Goal: Transaction & Acquisition: Purchase product/service

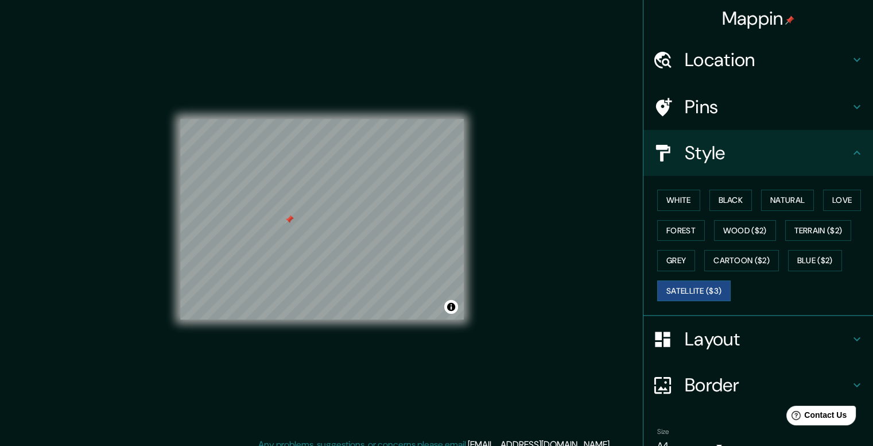
click at [761, 55] on h4 "Location" at bounding box center [767, 59] width 165 height 23
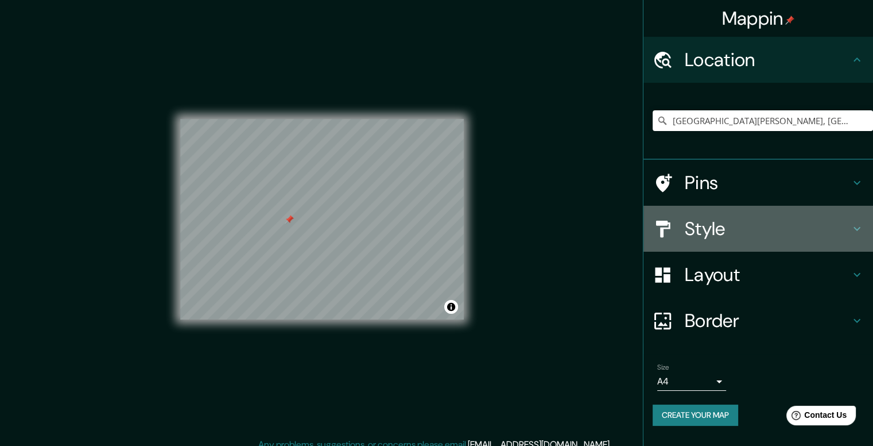
click at [705, 230] on h4 "Style" at bounding box center [767, 228] width 165 height 23
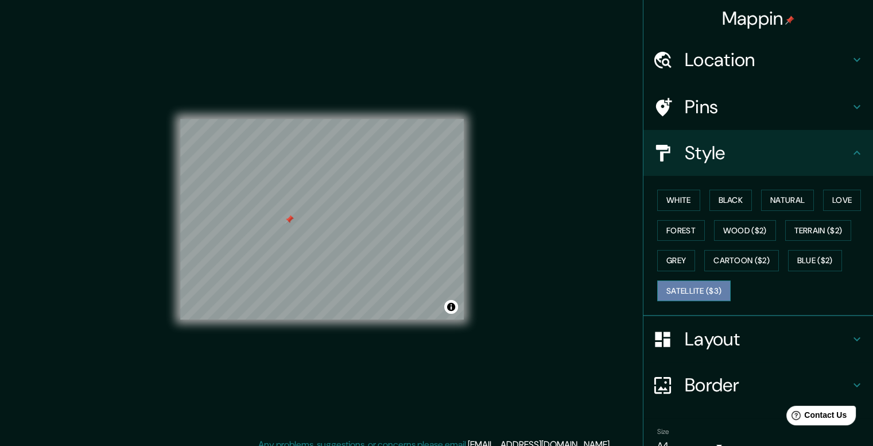
click at [686, 292] on button "Satellite ($3)" at bounding box center [693, 290] width 73 height 21
click at [696, 346] on h4 "Layout" at bounding box center [767, 338] width 165 height 23
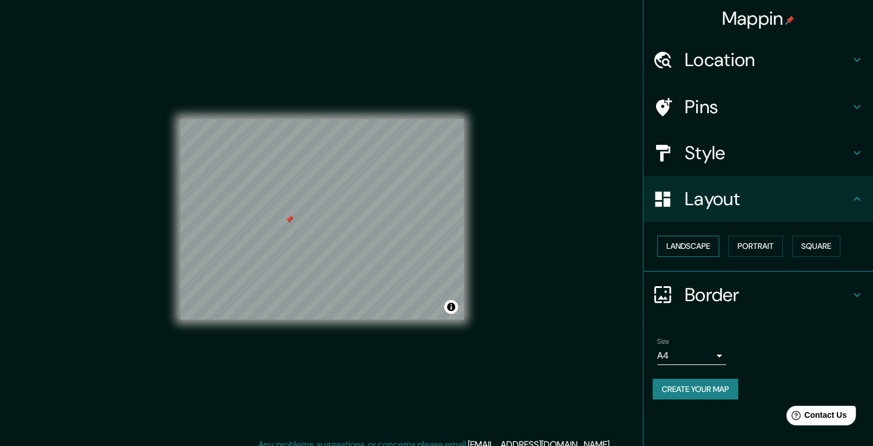
click at [703, 247] on button "Landscape" at bounding box center [688, 245] width 62 height 21
click at [757, 240] on button "Portrait" at bounding box center [756, 245] width 55 height 21
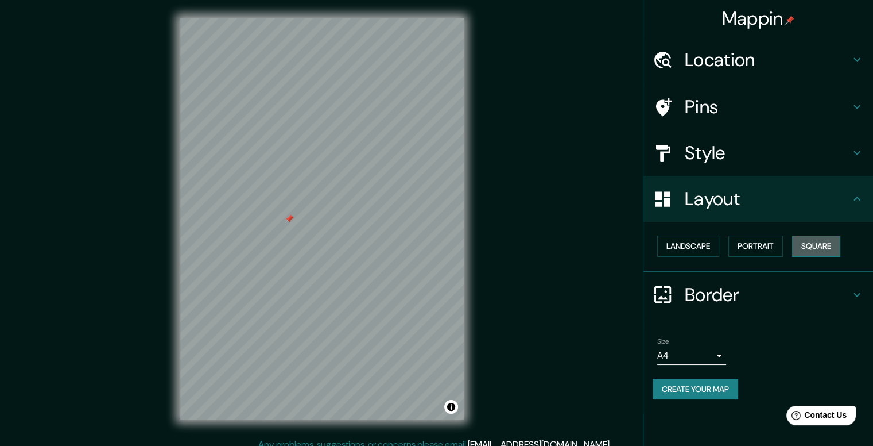
click at [830, 249] on button "Square" at bounding box center [816, 245] width 48 height 21
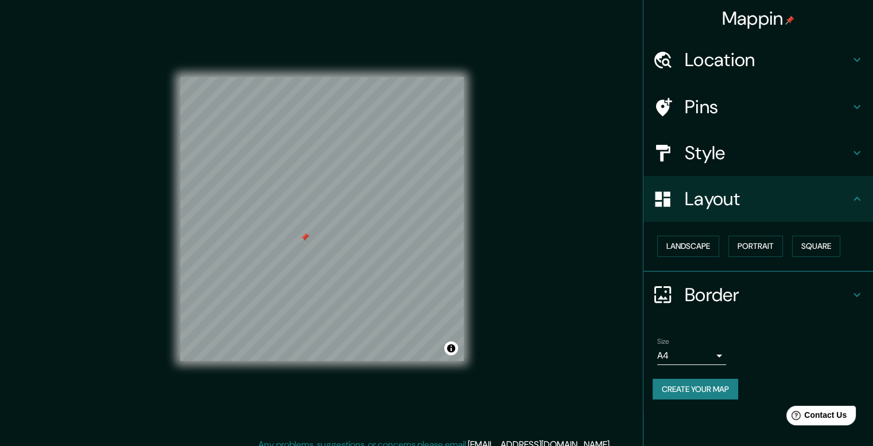
click at [714, 153] on h4 "Style" at bounding box center [767, 152] width 165 height 23
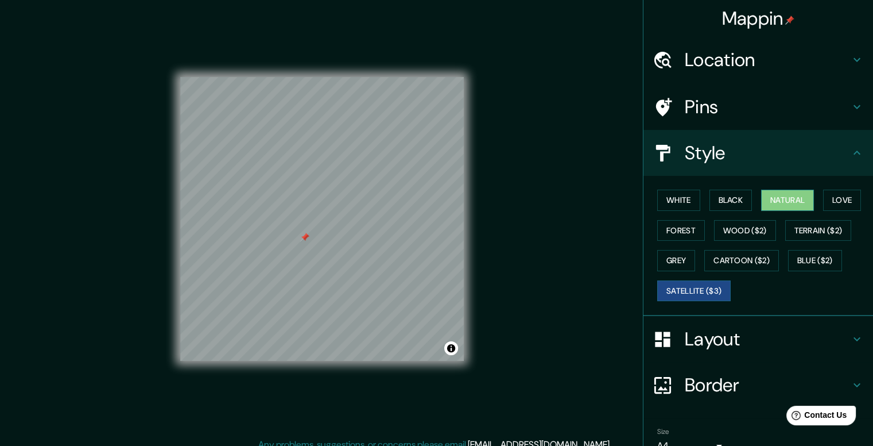
click at [782, 199] on button "Natural" at bounding box center [787, 199] width 53 height 21
click at [834, 194] on button "Love" at bounding box center [842, 199] width 38 height 21
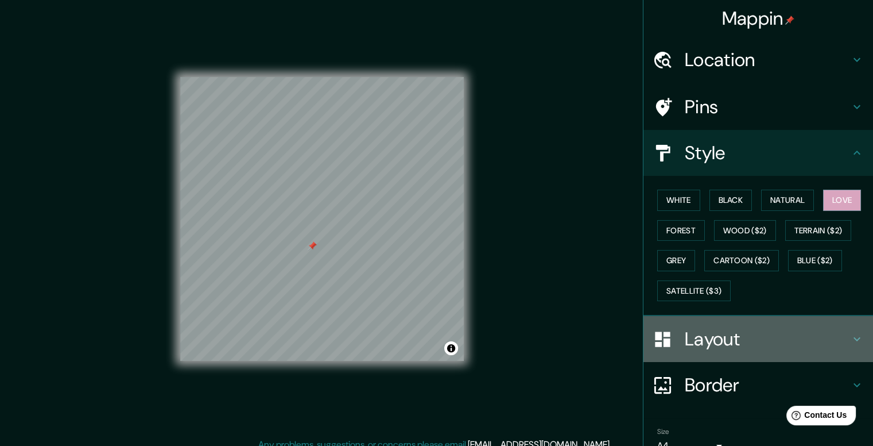
click at [707, 336] on h4 "Layout" at bounding box center [767, 338] width 165 height 23
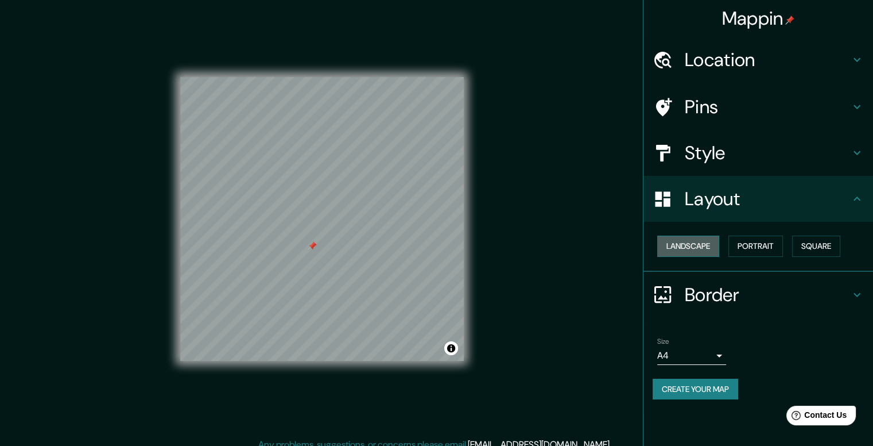
click at [703, 243] on button "Landscape" at bounding box center [688, 245] width 62 height 21
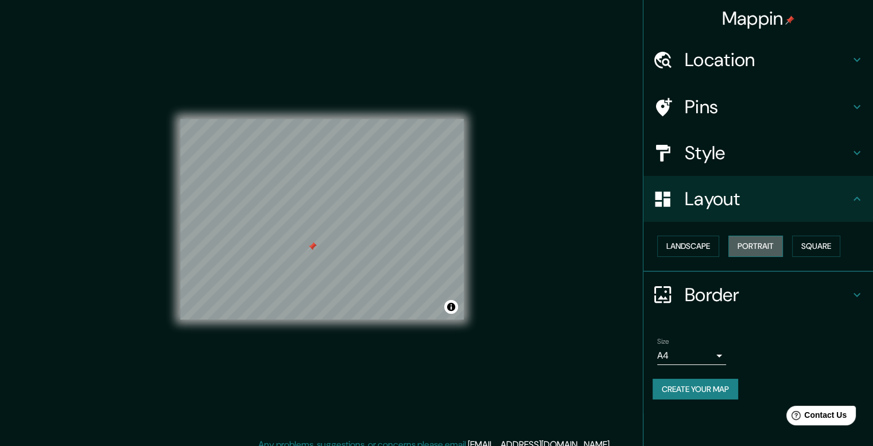
click at [751, 247] on button "Portrait" at bounding box center [756, 245] width 55 height 21
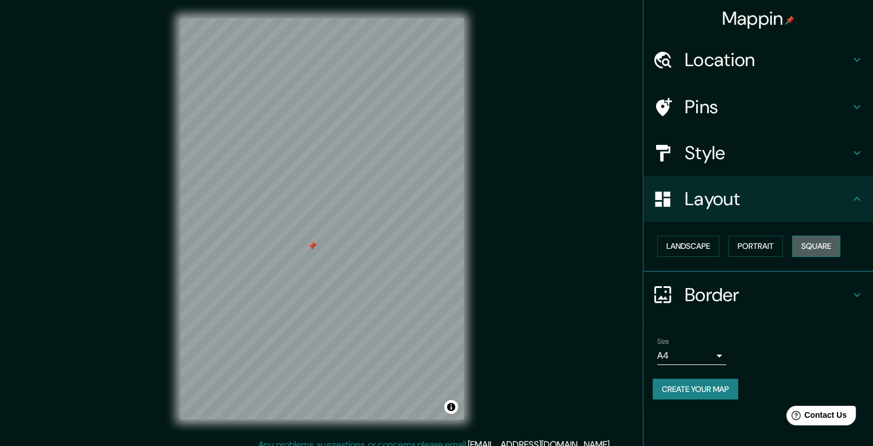
click at [808, 244] on button "Square" at bounding box center [816, 245] width 48 height 21
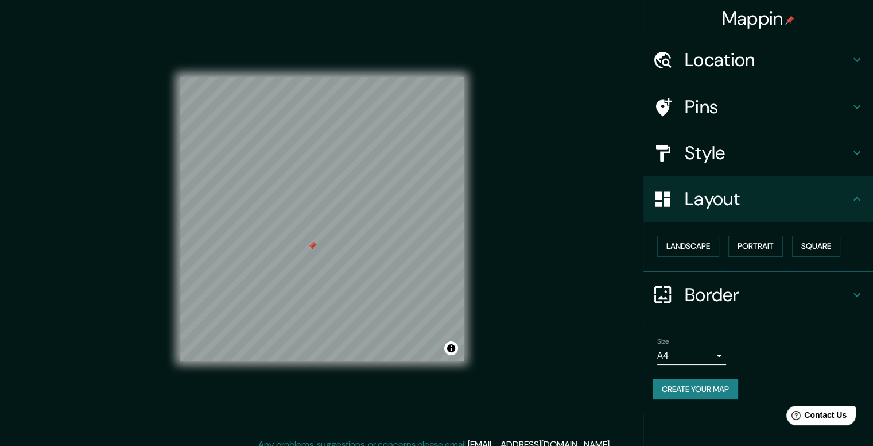
click at [688, 389] on button "Create your map" at bounding box center [696, 388] width 86 height 21
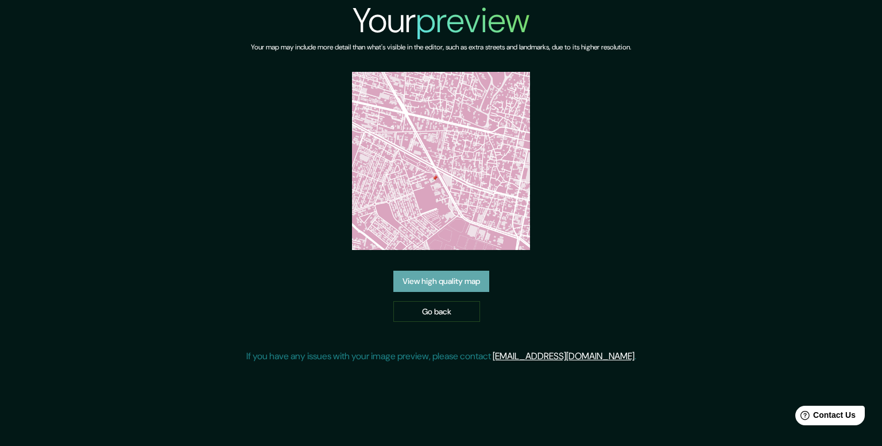
click at [459, 283] on link "View high quality map" at bounding box center [441, 280] width 96 height 21
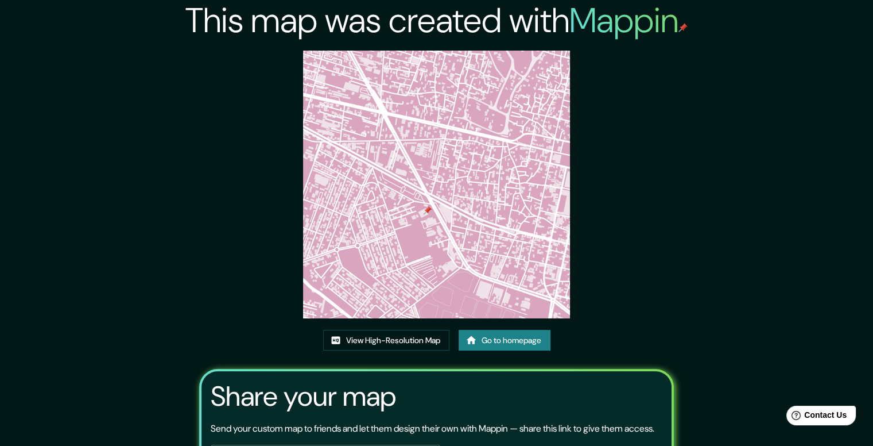
click at [430, 272] on img at bounding box center [437, 185] width 268 height 268
click at [404, 334] on link "View High-Resolution Map" at bounding box center [386, 340] width 126 height 21
